Goal: Task Accomplishment & Management: Complete application form

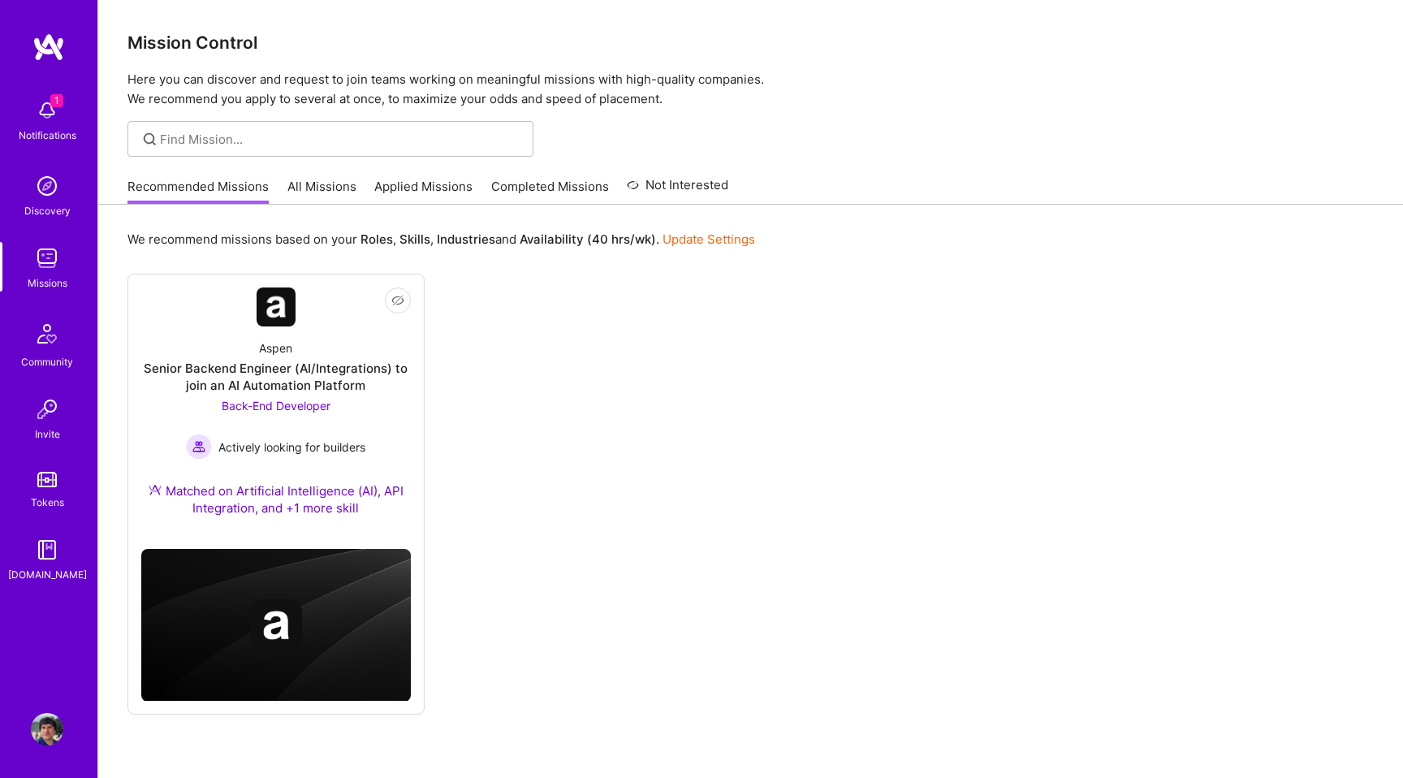
click at [309, 188] on link "All Missions" at bounding box center [322, 191] width 69 height 27
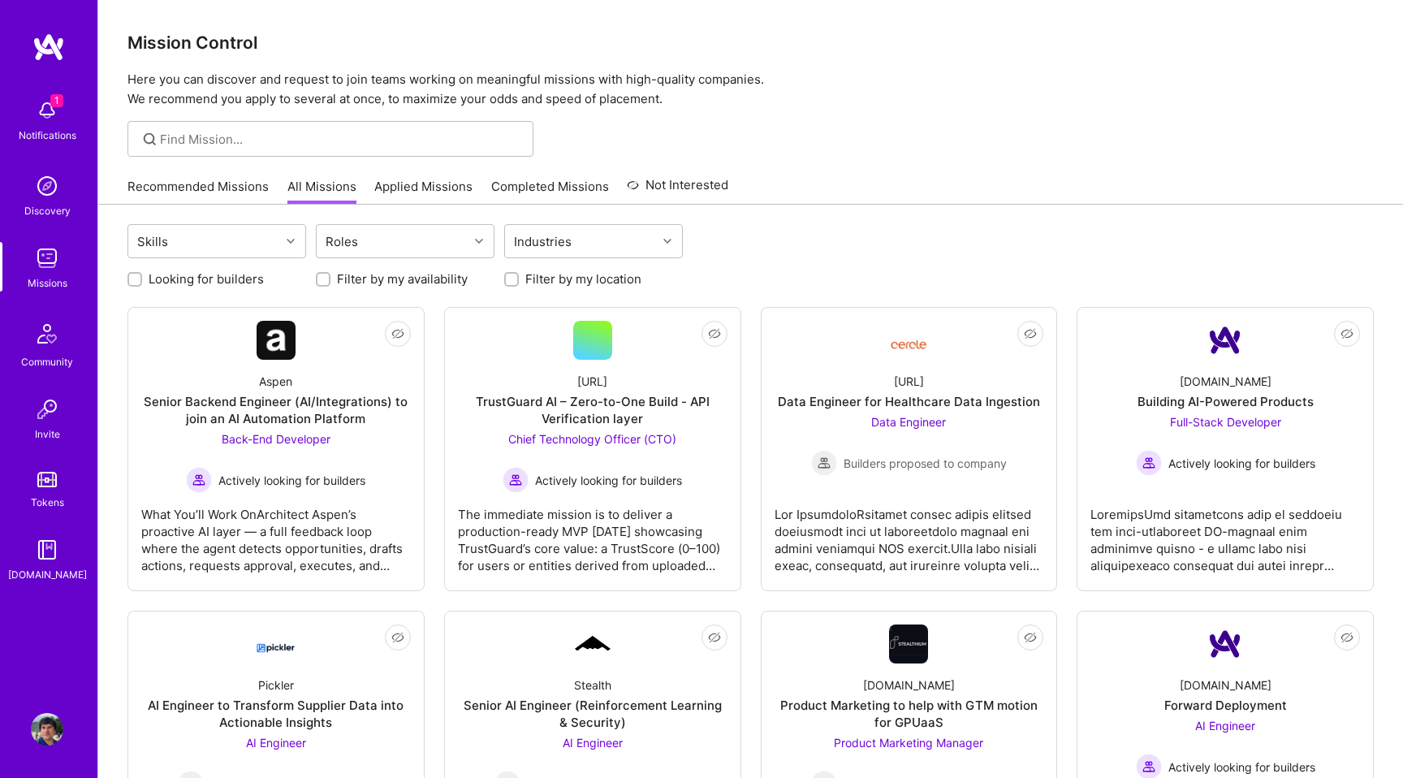
click at [423, 194] on link "Applied Missions" at bounding box center [423, 191] width 98 height 27
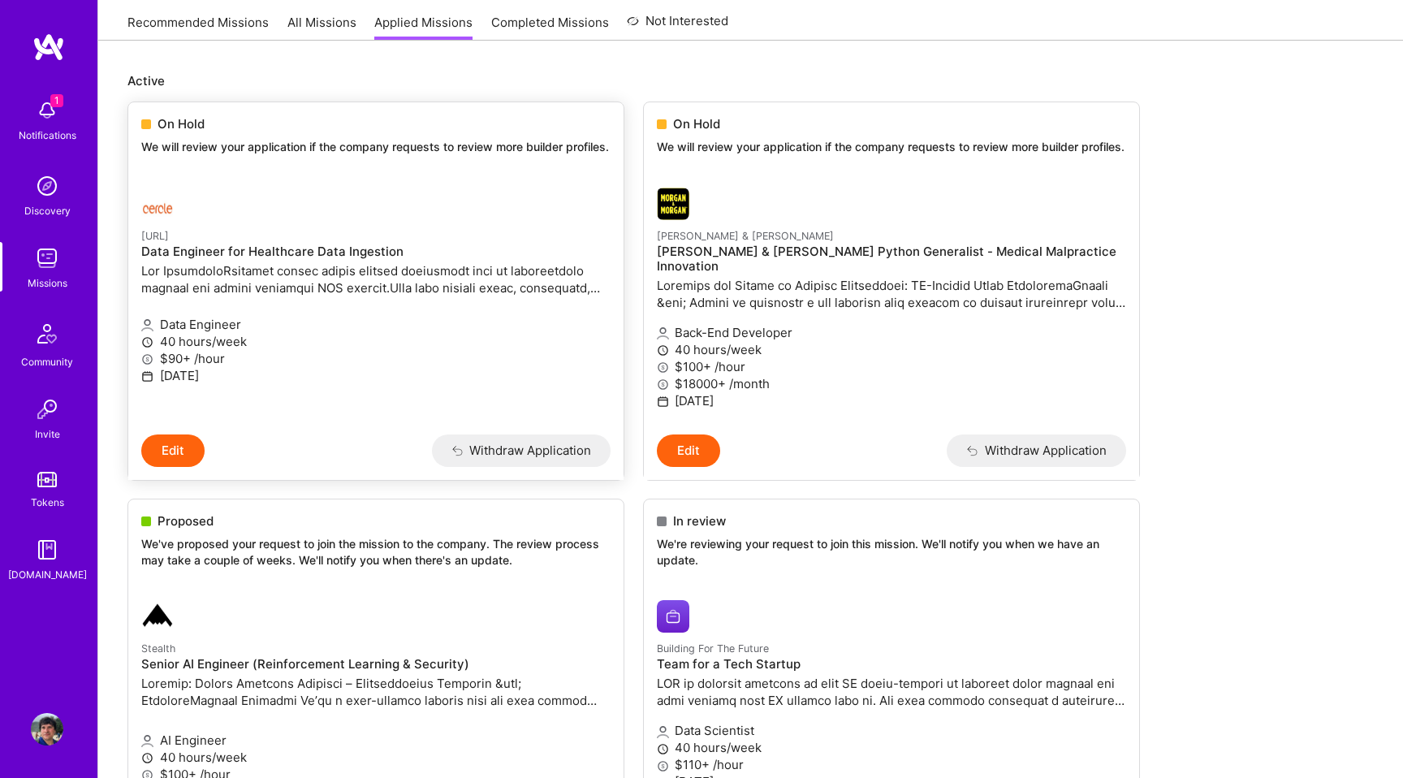
scroll to position [166, 0]
click at [541, 242] on p "[URL]" at bounding box center [375, 233] width 469 height 18
click at [758, 218] on div at bounding box center [813, 201] width 313 height 32
click at [528, 537] on p "We've proposed your request to join the mission to the company. The review proc…" at bounding box center [375, 550] width 469 height 32
click at [712, 539] on p "We're reviewing your request to join this mission. We'll notify you when we hav…" at bounding box center [891, 550] width 469 height 32
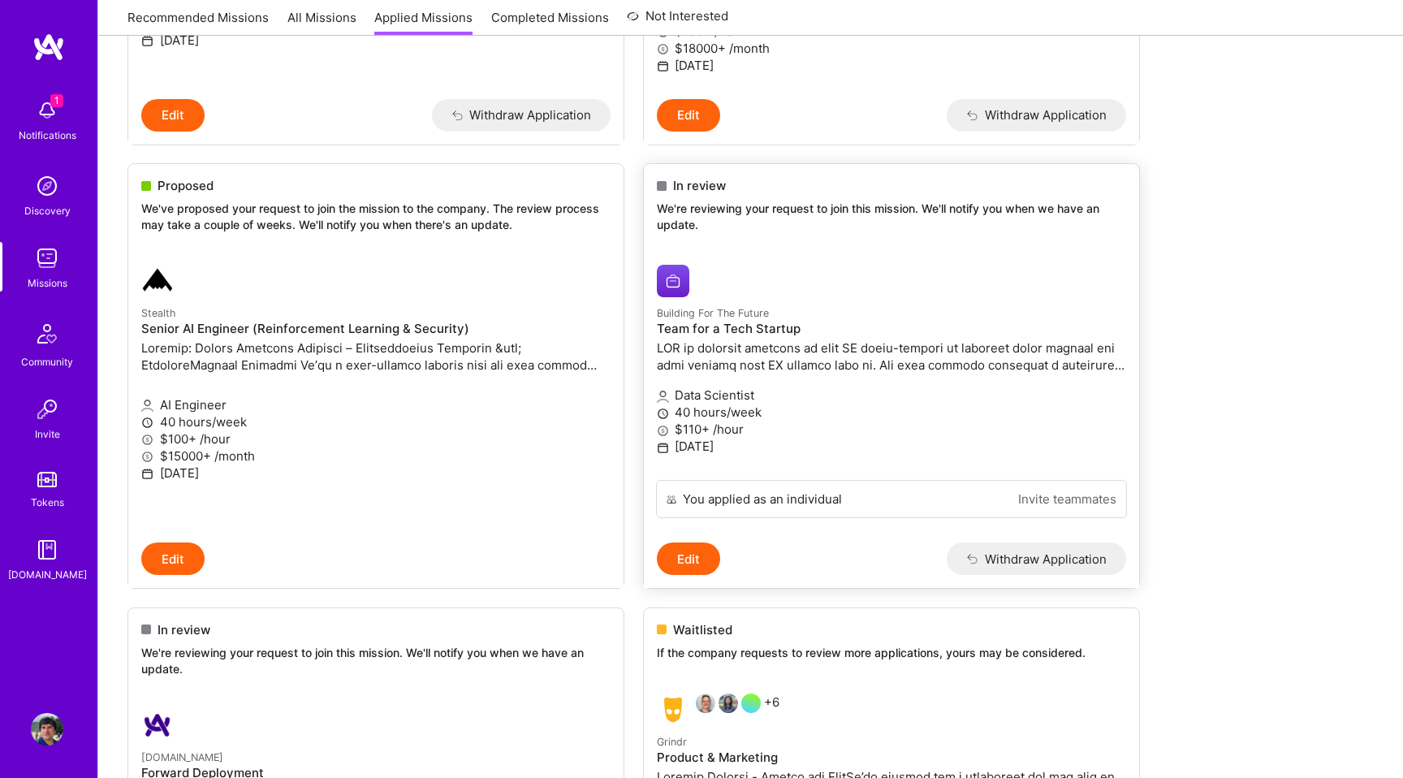
scroll to position [584, 0]
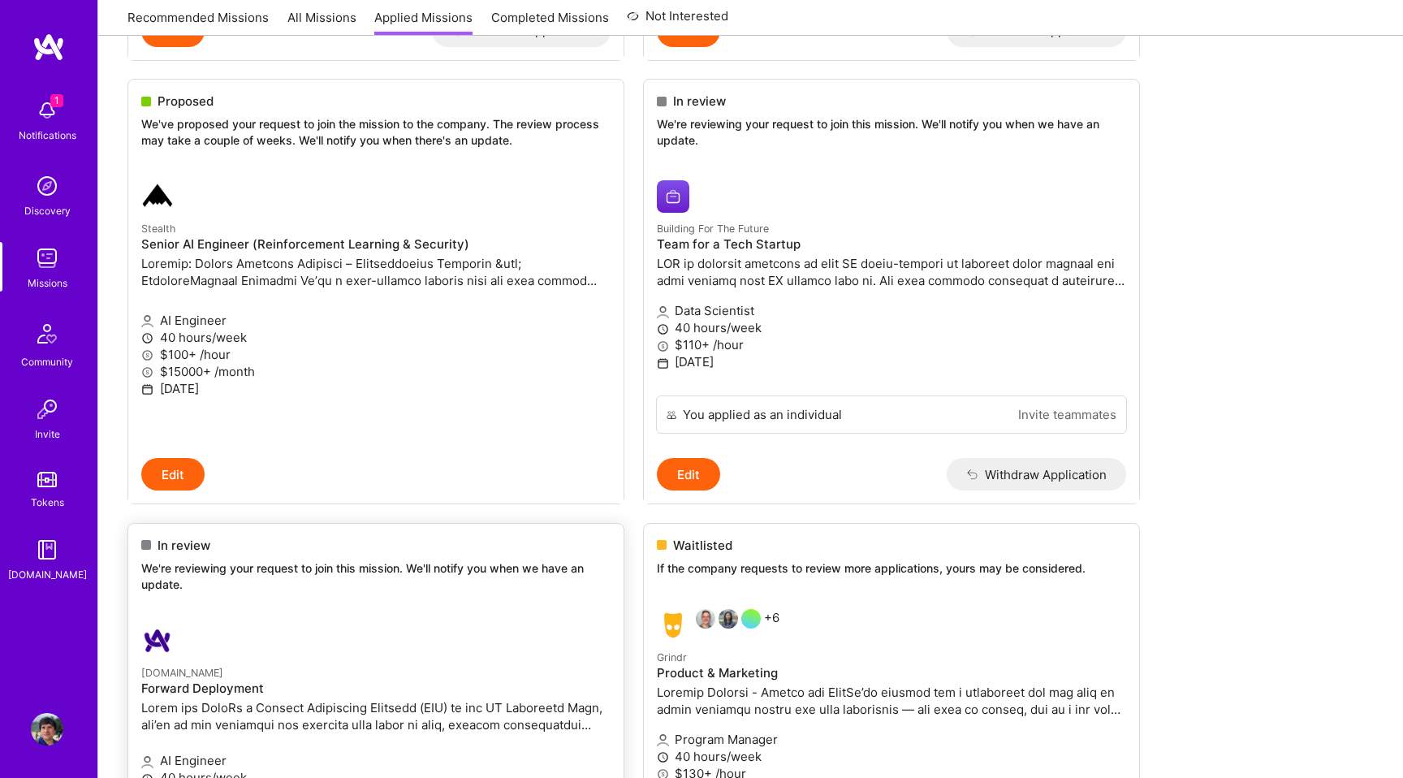
click at [548, 600] on div "In review We're reviewing your request to join this mission. We'll notify you w…" at bounding box center [375, 568] width 495 height 88
click at [740, 581] on div "Waitlisted If the company requests to review more applications, yours may be co…" at bounding box center [891, 560] width 495 height 72
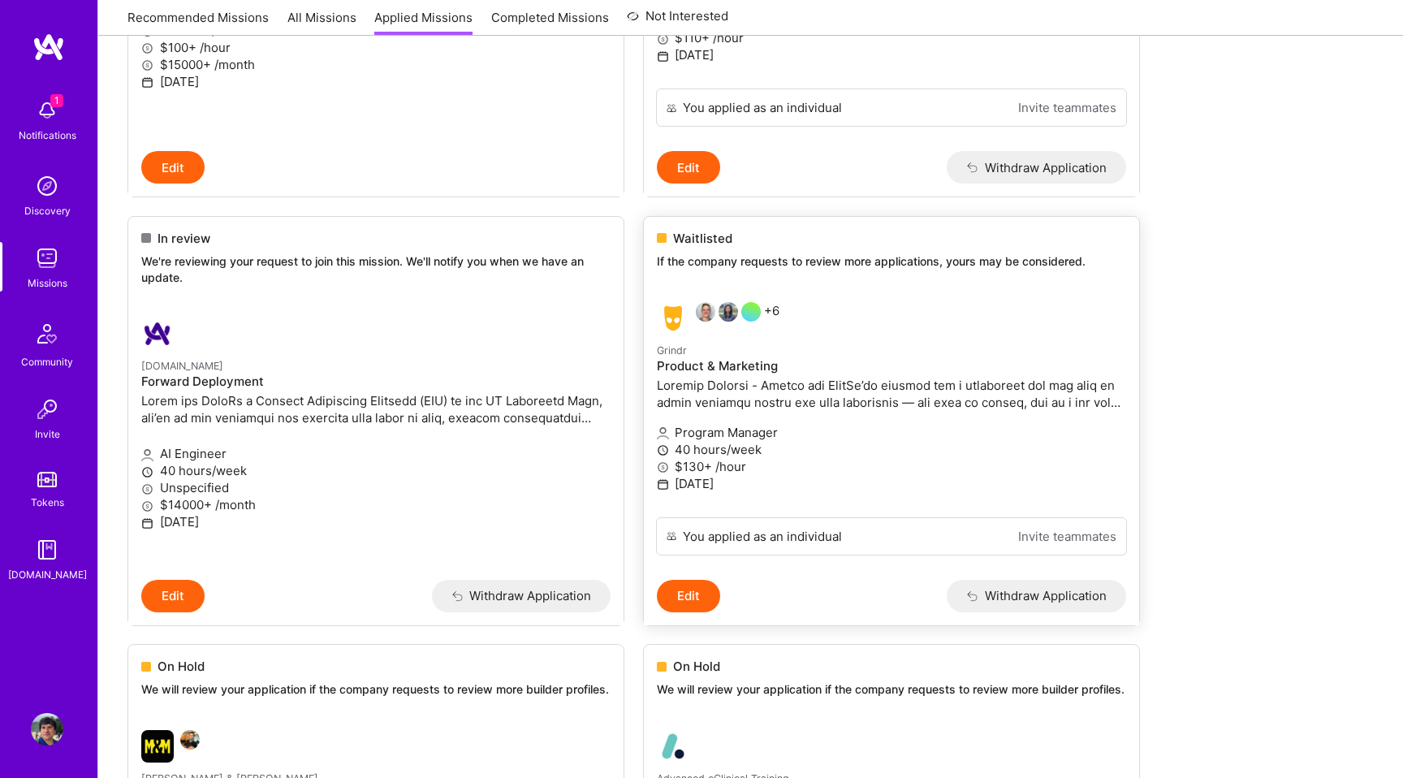
scroll to position [1039, 0]
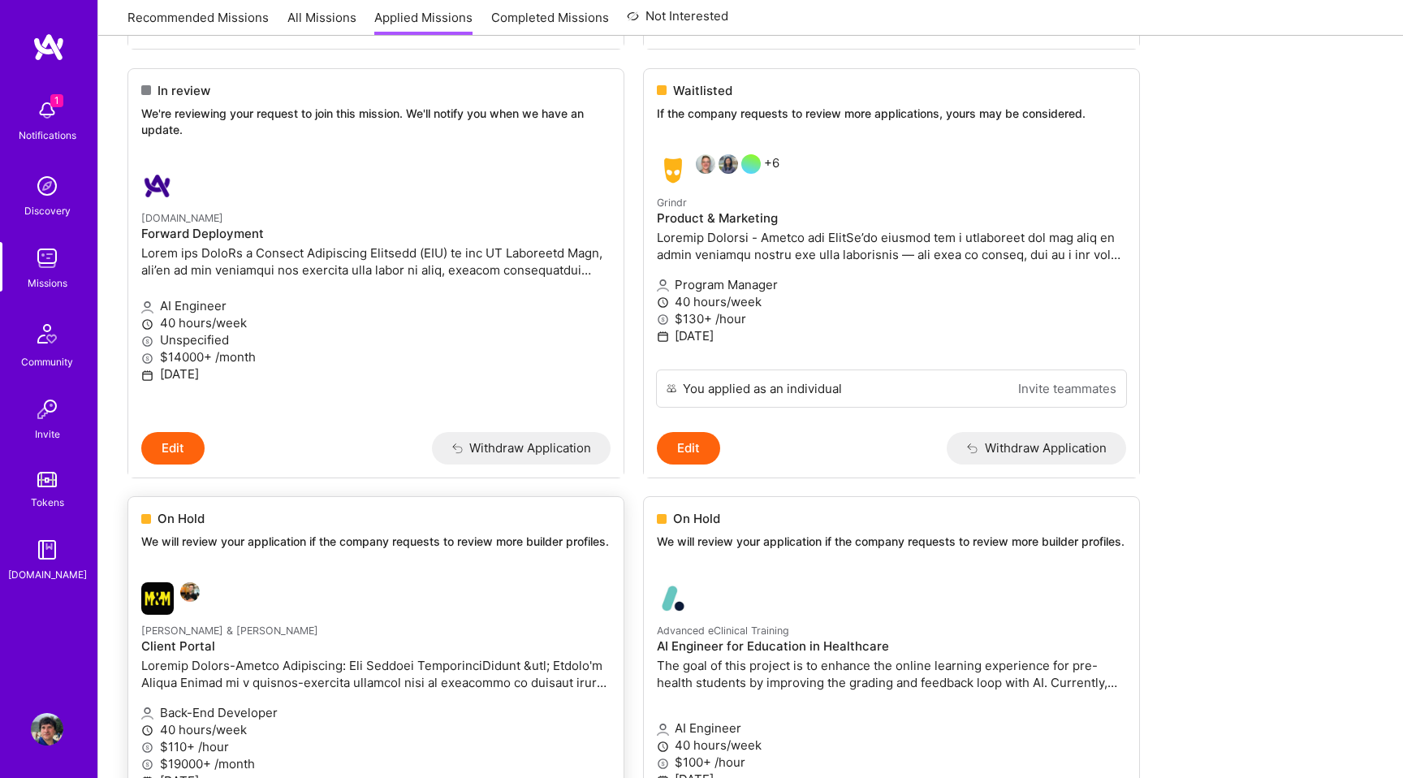
click at [538, 569] on div "On Hold We will review your application if the company requests to review more …" at bounding box center [375, 533] width 495 height 72
click at [744, 568] on div "On Hold We will review your application if the company requests to review more …" at bounding box center [891, 533] width 495 height 72
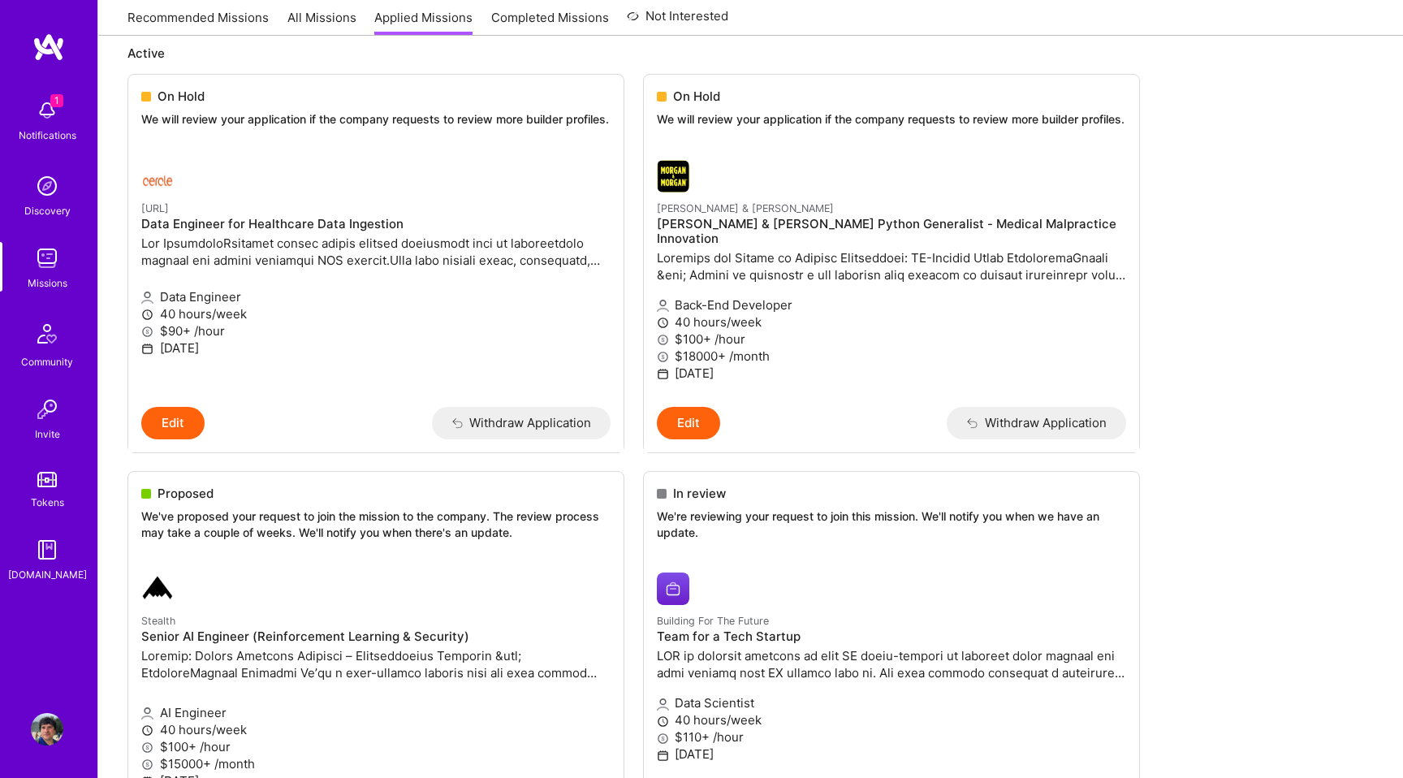
scroll to position [0, 0]
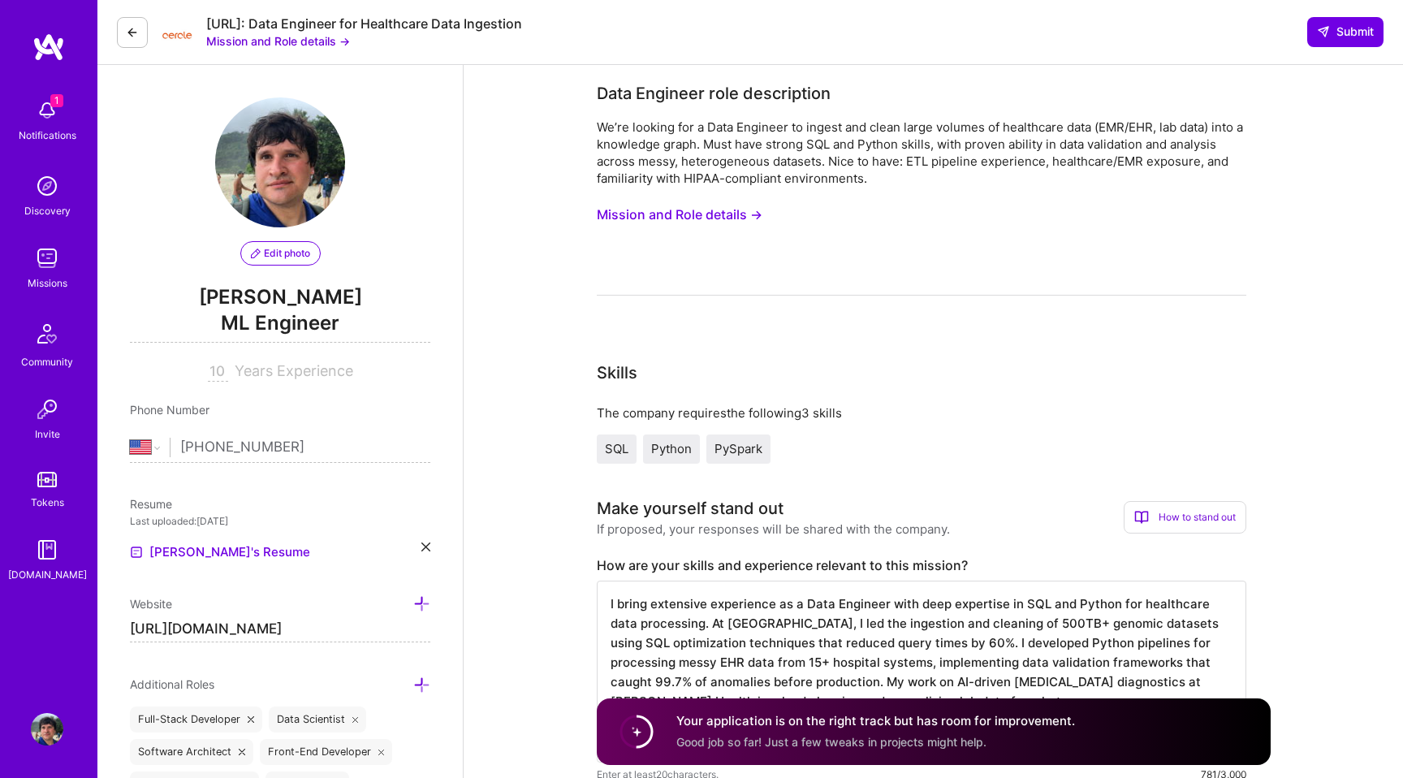
select select "US"
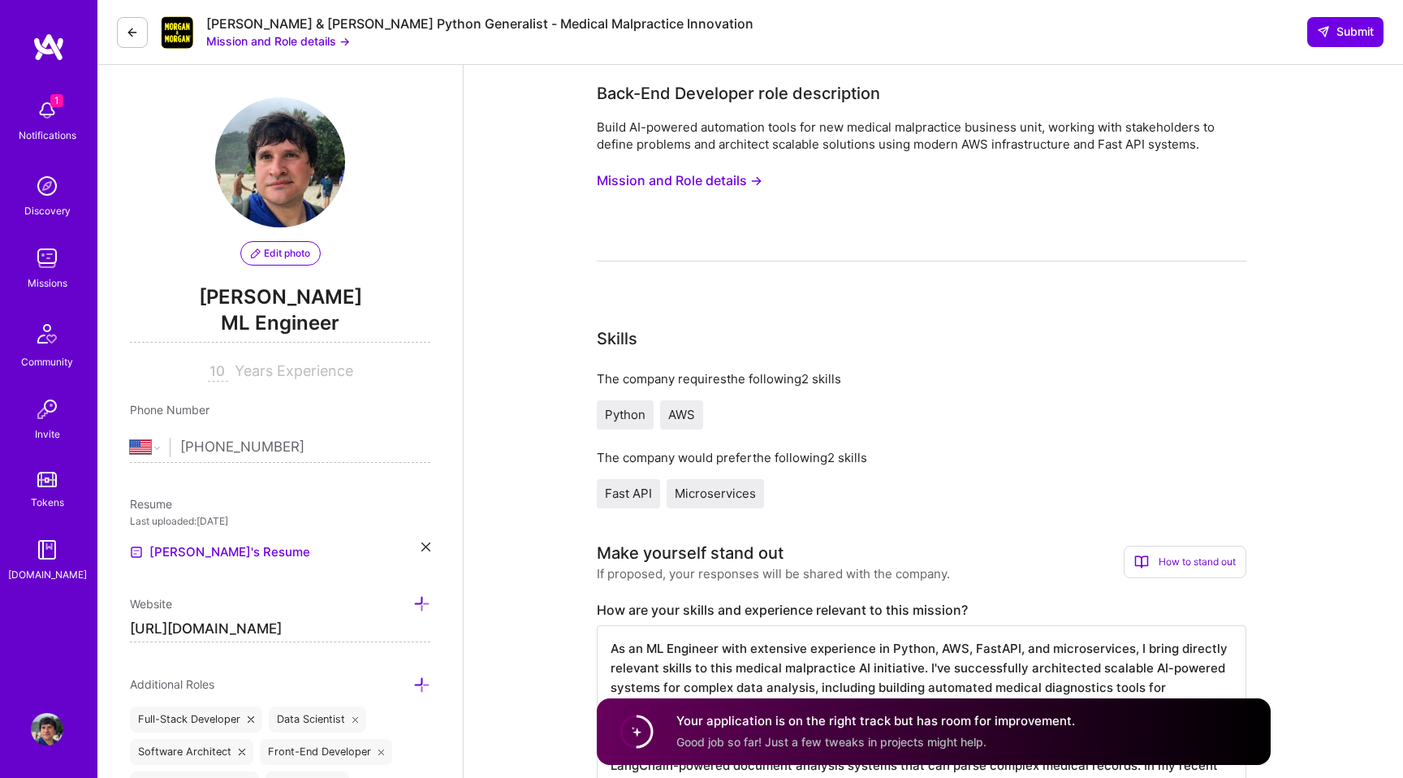
select select "US"
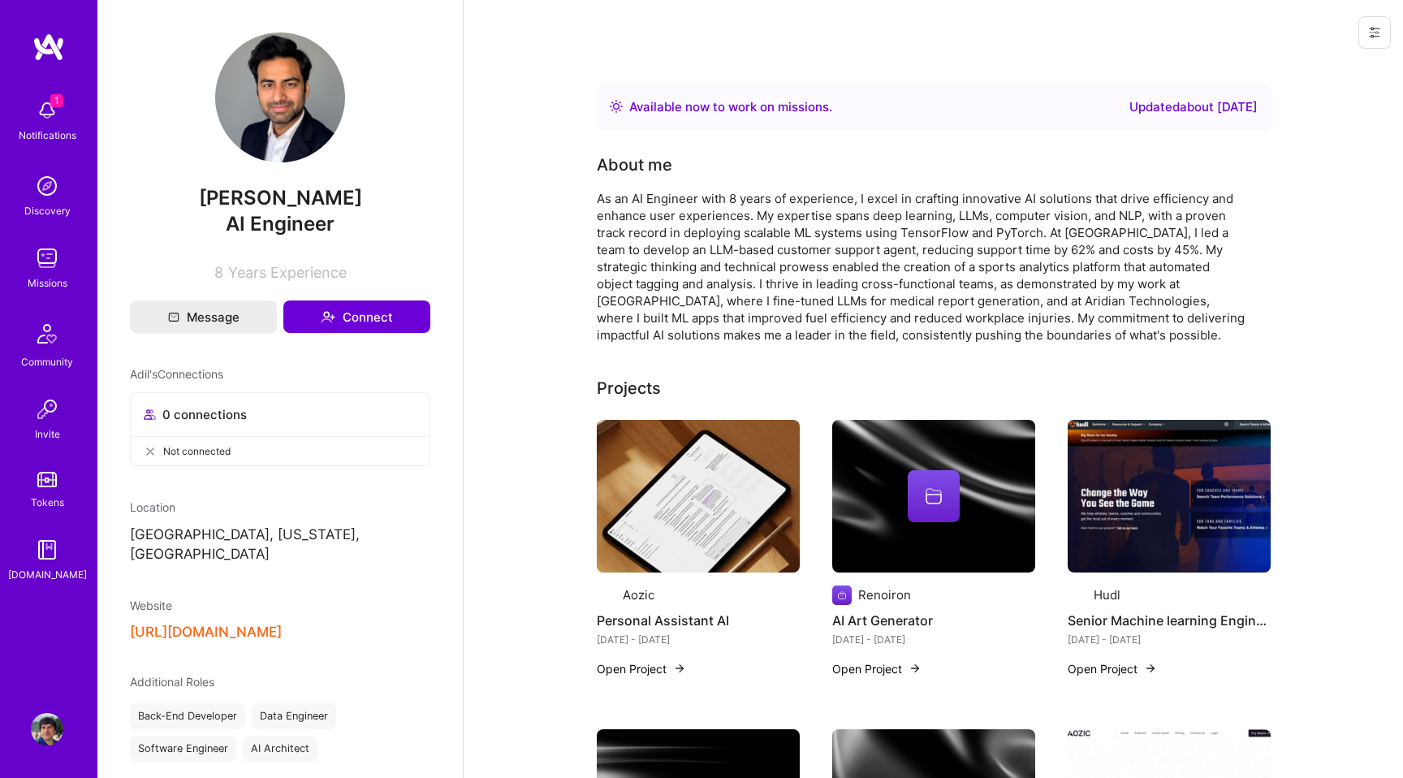
click at [1372, 15] on div at bounding box center [1371, 32] width 63 height 65
click at [1381, 36] on icon at bounding box center [1374, 32] width 13 height 13
click at [1317, 71] on button "Login as Adil" at bounding box center [1305, 69] width 171 height 41
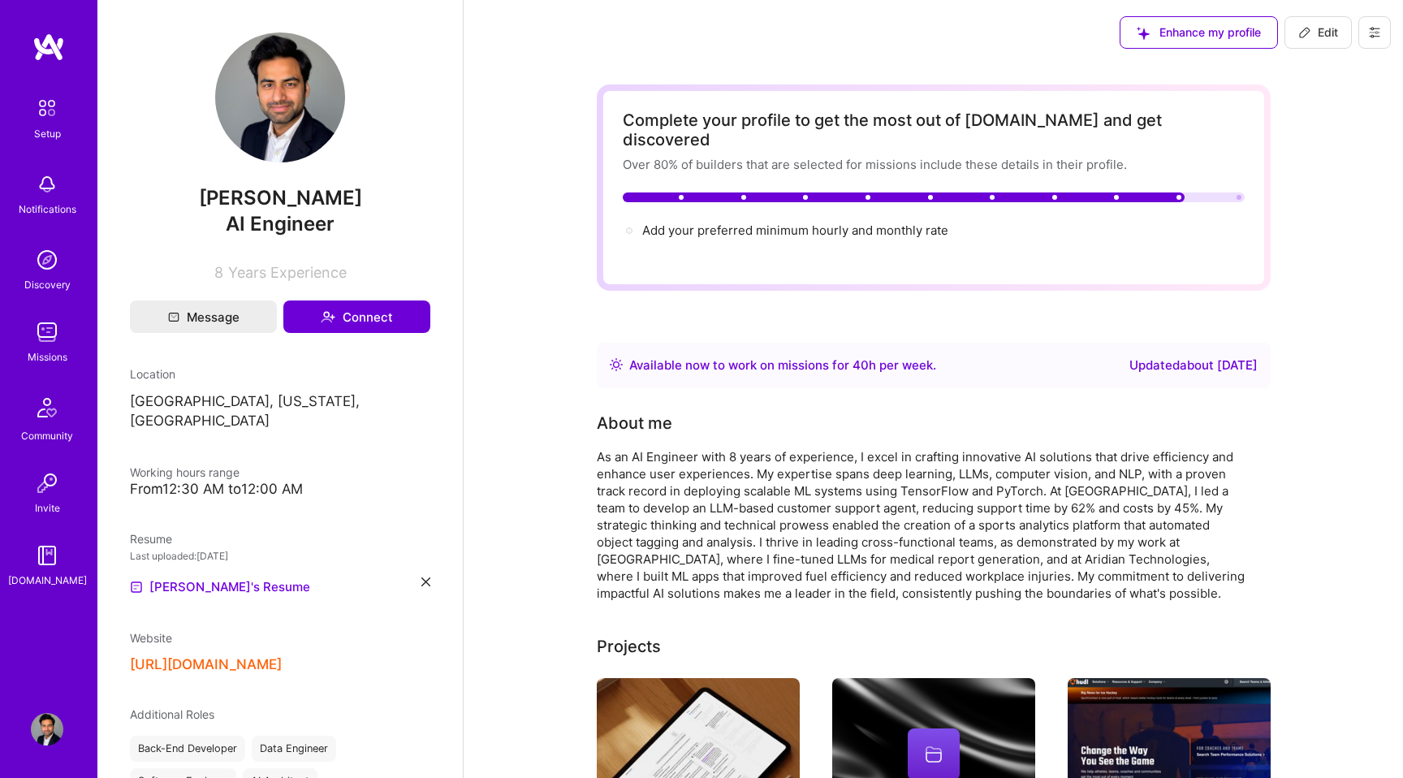
click at [44, 343] on img at bounding box center [47, 332] width 32 height 32
